Goal: Information Seeking & Learning: Learn about a topic

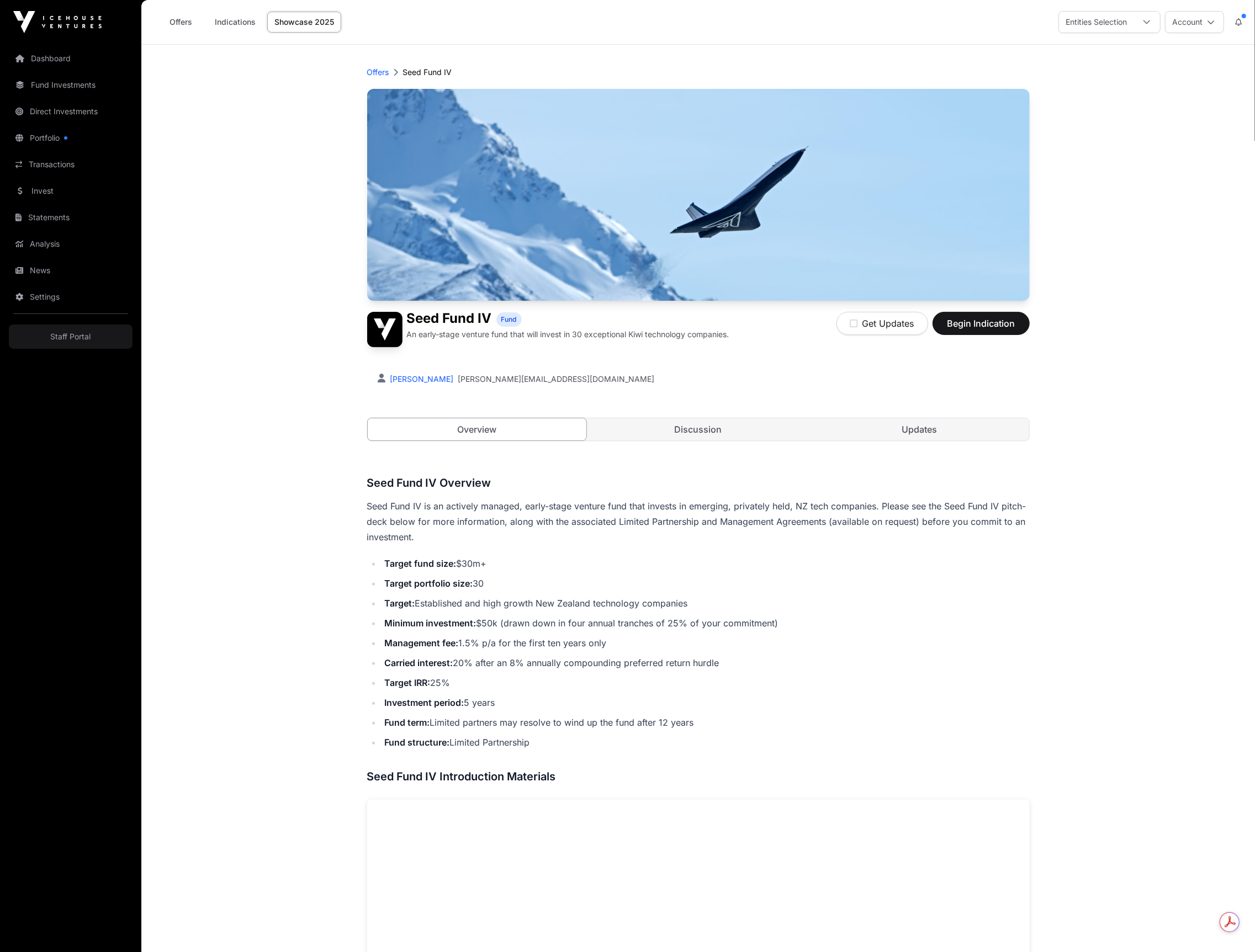
click at [276, 558] on main "Offers Seed Fund IV Seed Fund IV Fund An early-stage venture fund that will inv…" at bounding box center [698, 840] width 1114 height 1590
